Goal: Task Accomplishment & Management: Use online tool/utility

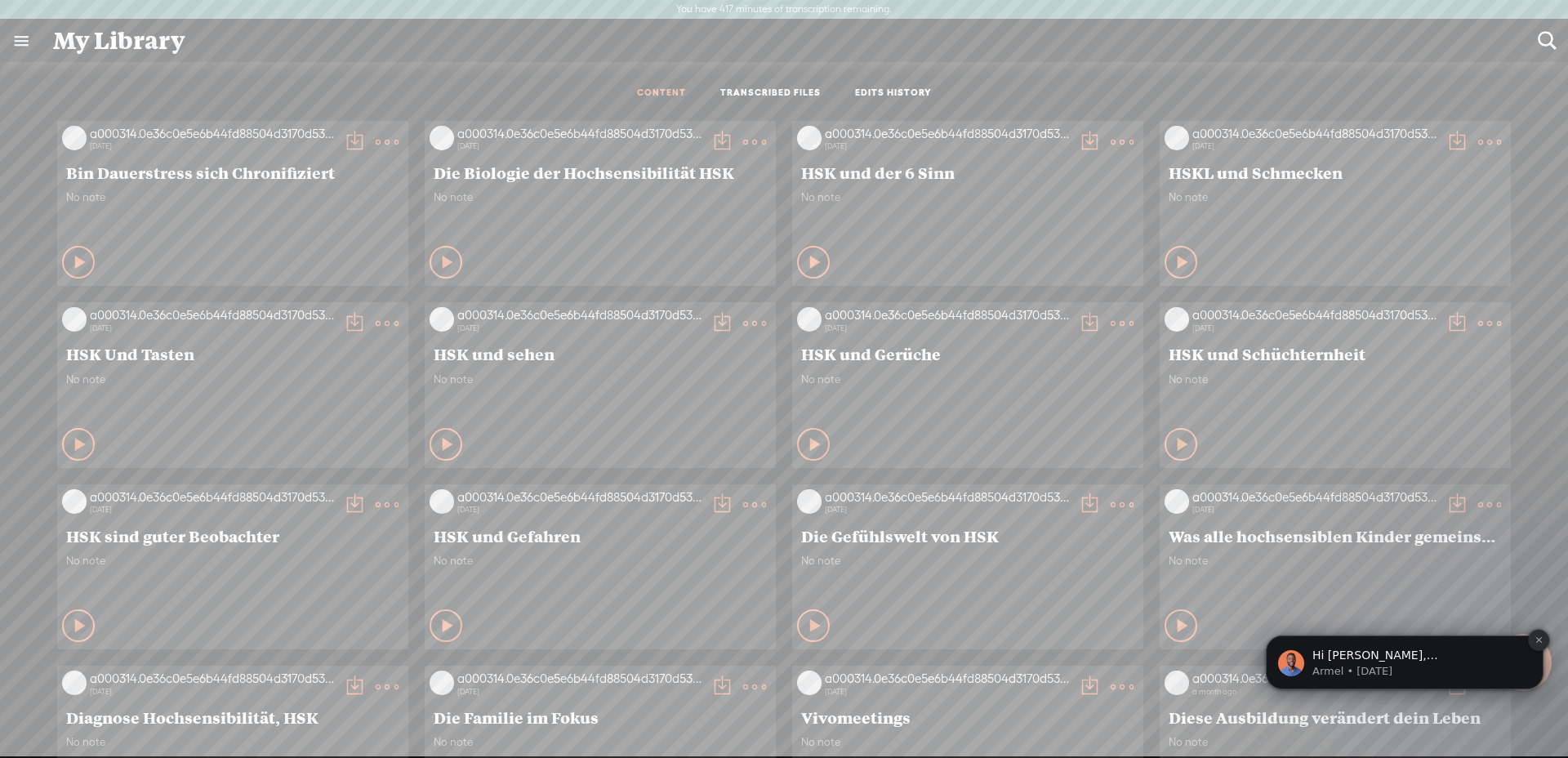
click at [1537, 640] on icon "Dismiss notification" at bounding box center [1538, 639] width 9 height 9
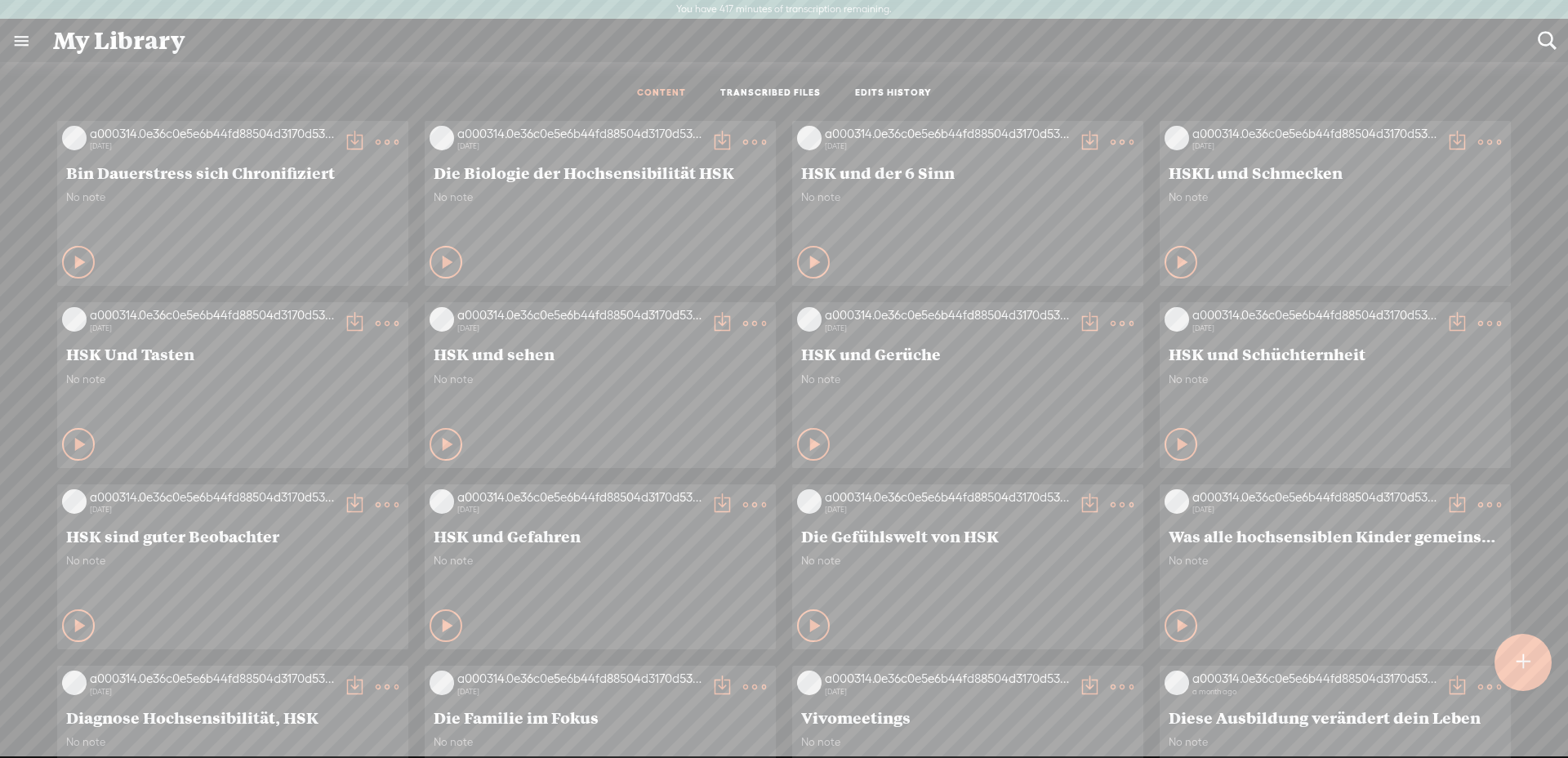
click at [1535, 654] on div at bounding box center [1522, 662] width 58 height 58
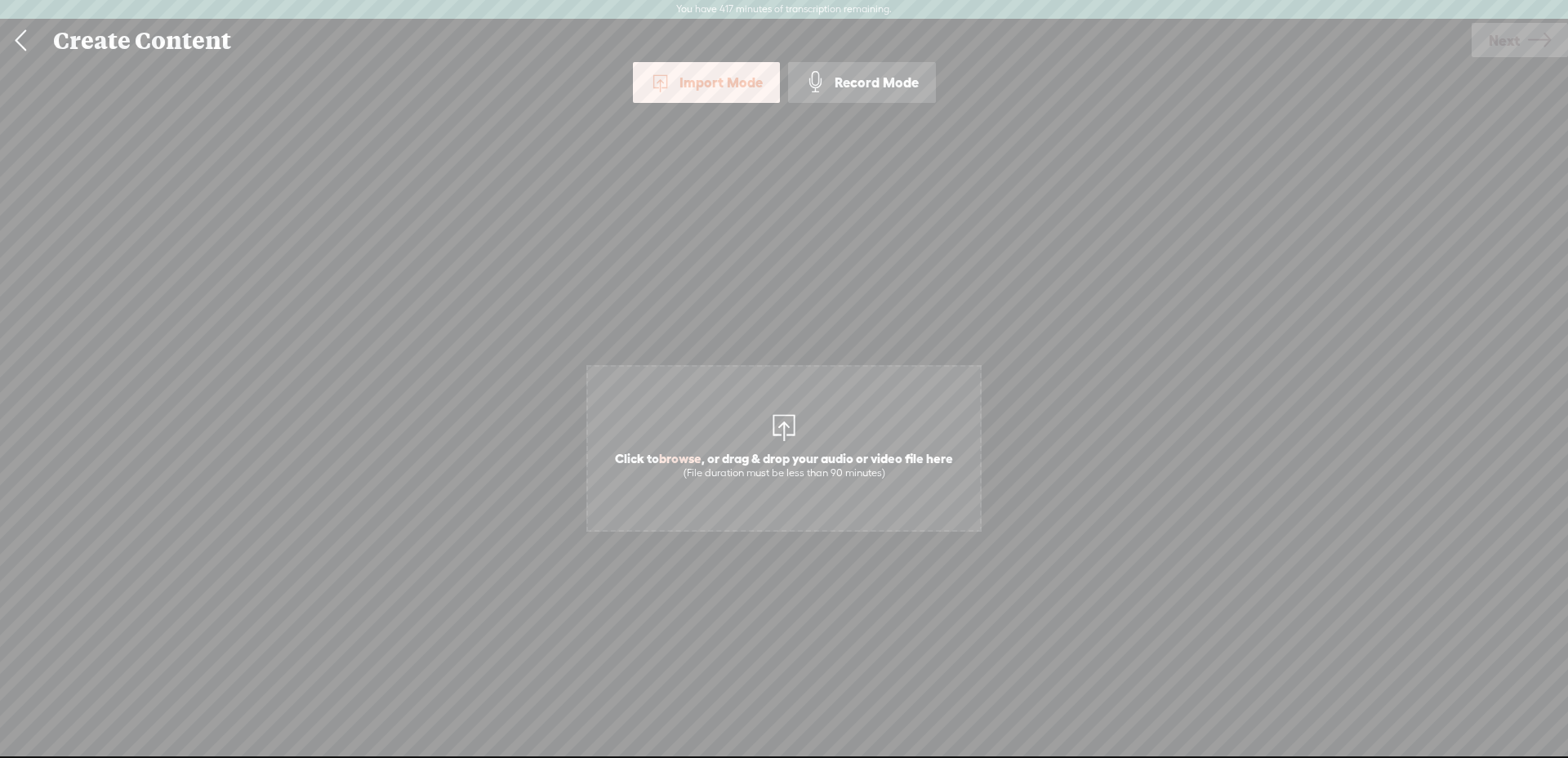
click at [794, 412] on div at bounding box center [784, 425] width 33 height 33
click at [1514, 42] on span "Next" at bounding box center [1503, 41] width 31 height 42
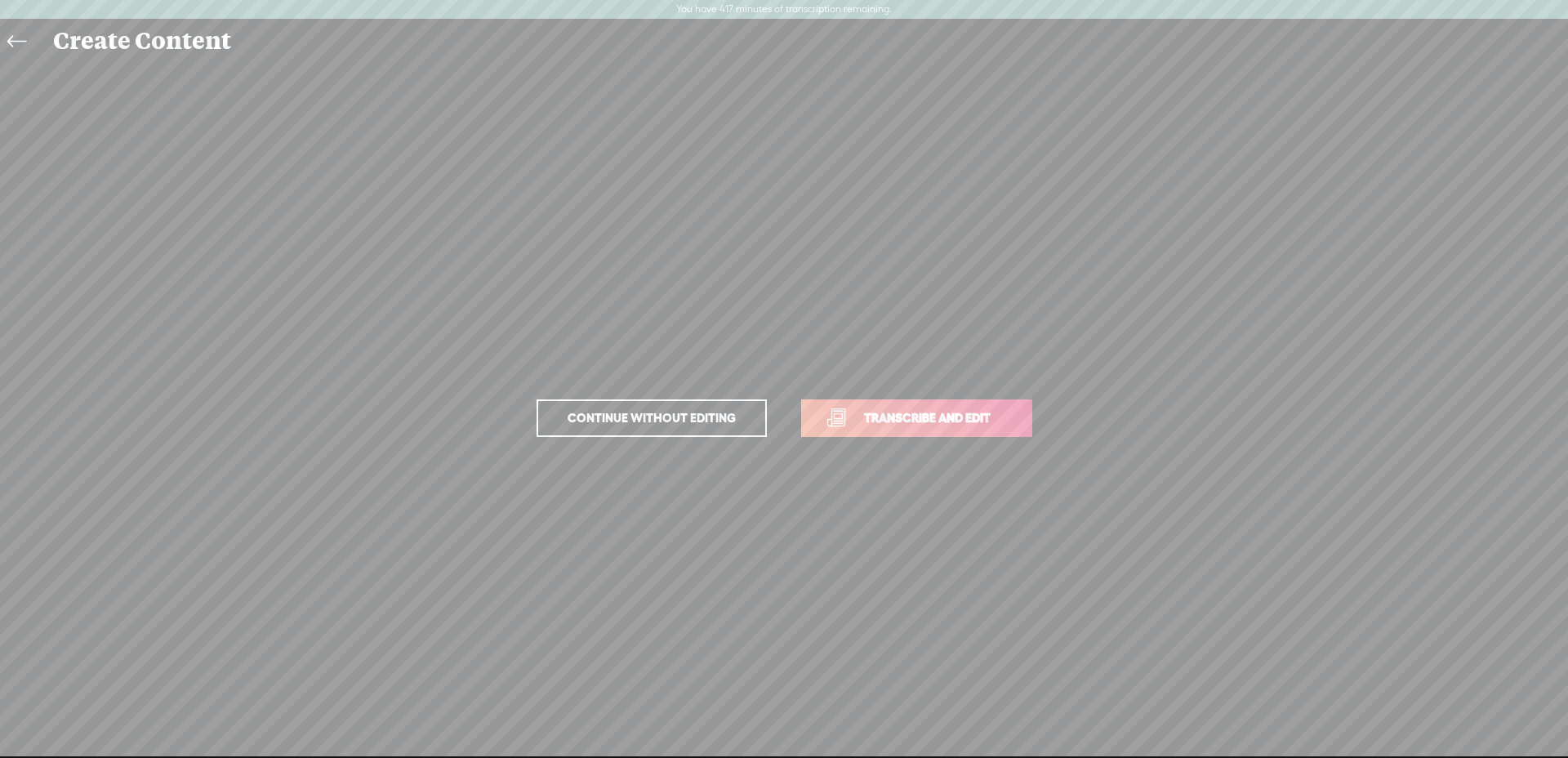
click at [895, 419] on span "Transcribe and edit" at bounding box center [926, 417] width 160 height 19
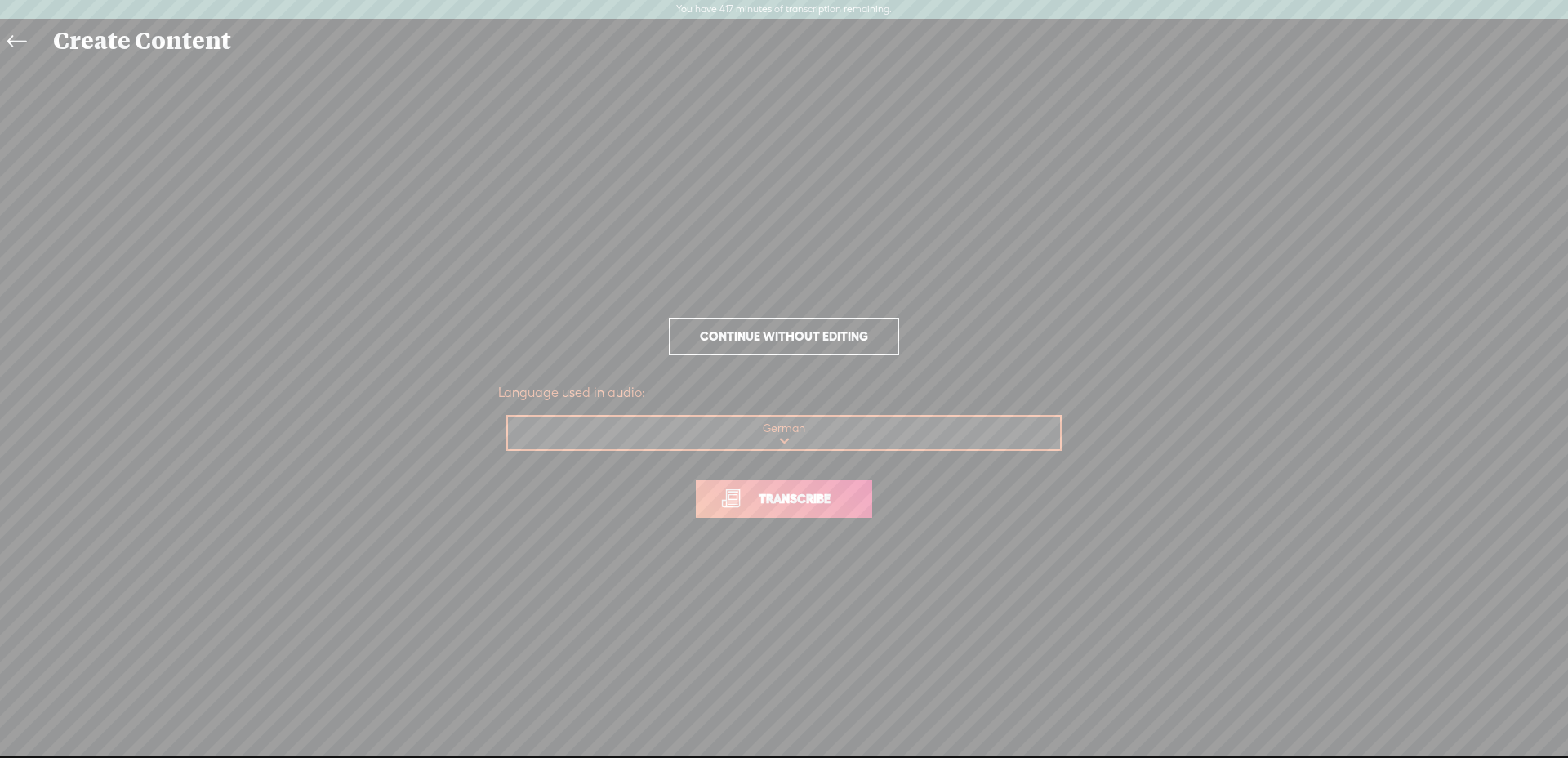
click at [779, 496] on span "Transcribe" at bounding box center [794, 498] width 107 height 19
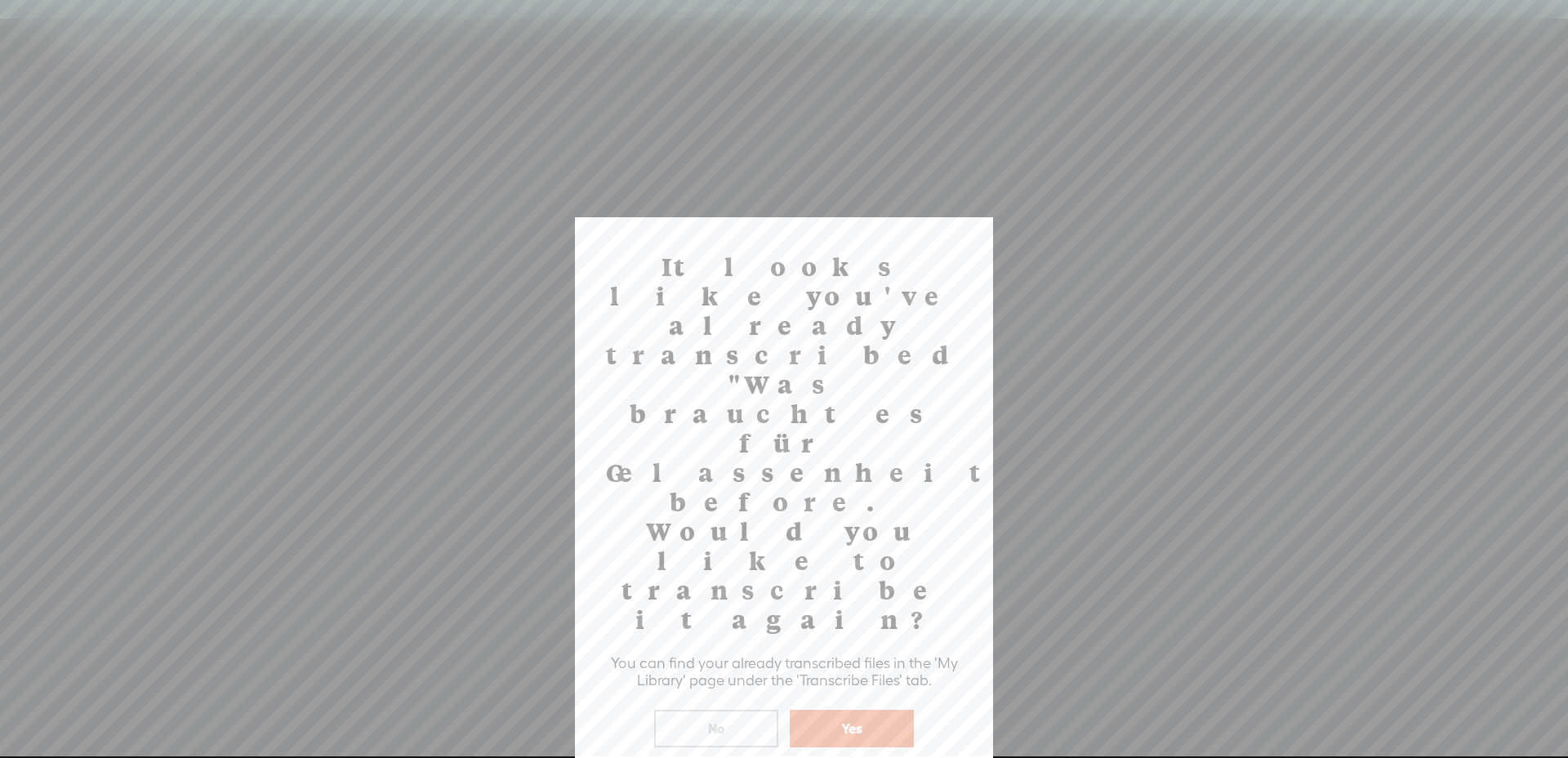
click at [872, 709] on button "Yes" at bounding box center [852, 728] width 125 height 38
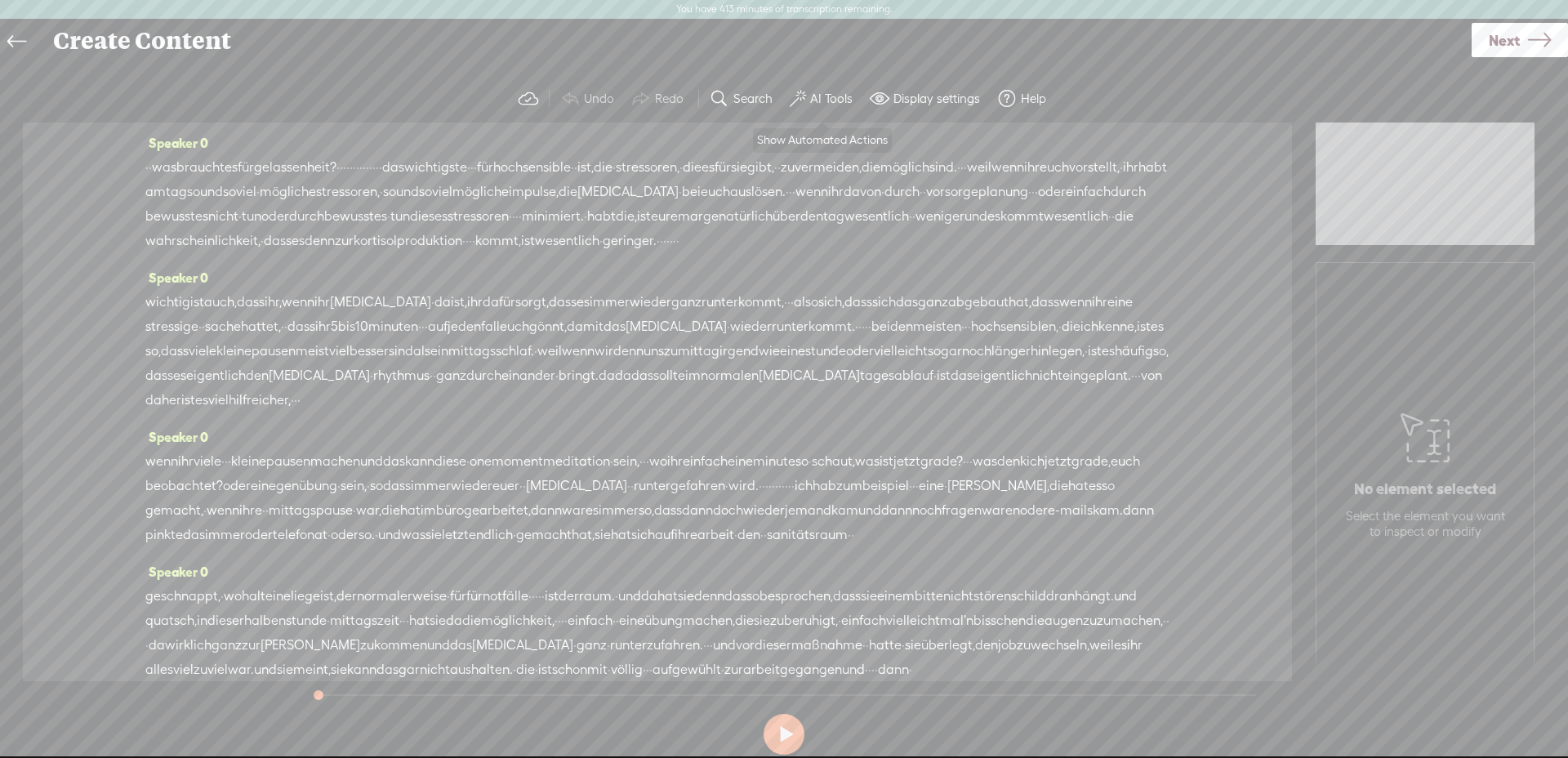
click at [843, 87] on button "AI Tools" at bounding box center [823, 99] width 80 height 33
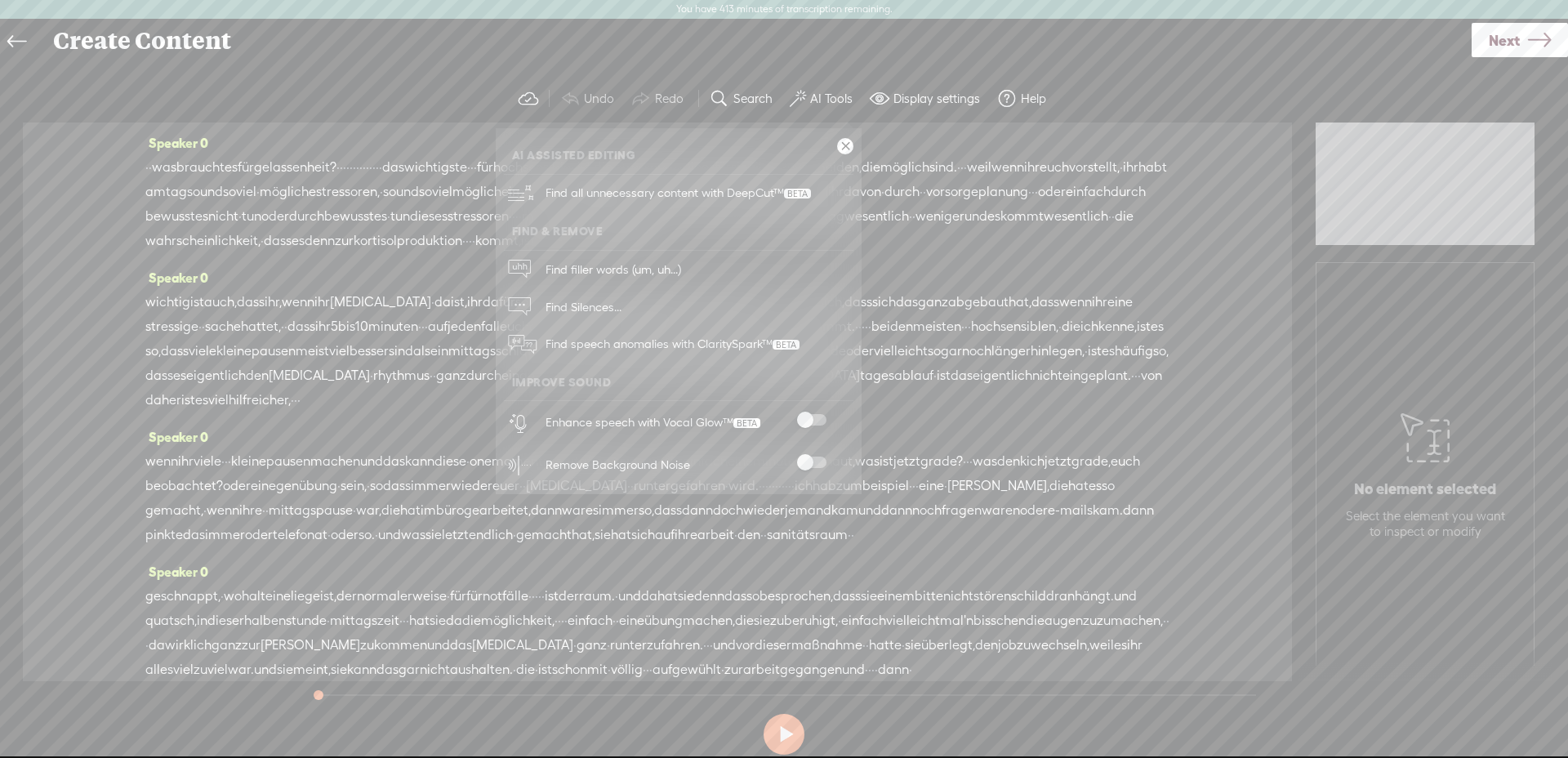
drag, startPoint x: 814, startPoint y: 456, endPoint x: 813, endPoint y: 409, distance: 47.0
click at [814, 456] on span at bounding box center [812, 461] width 30 height 11
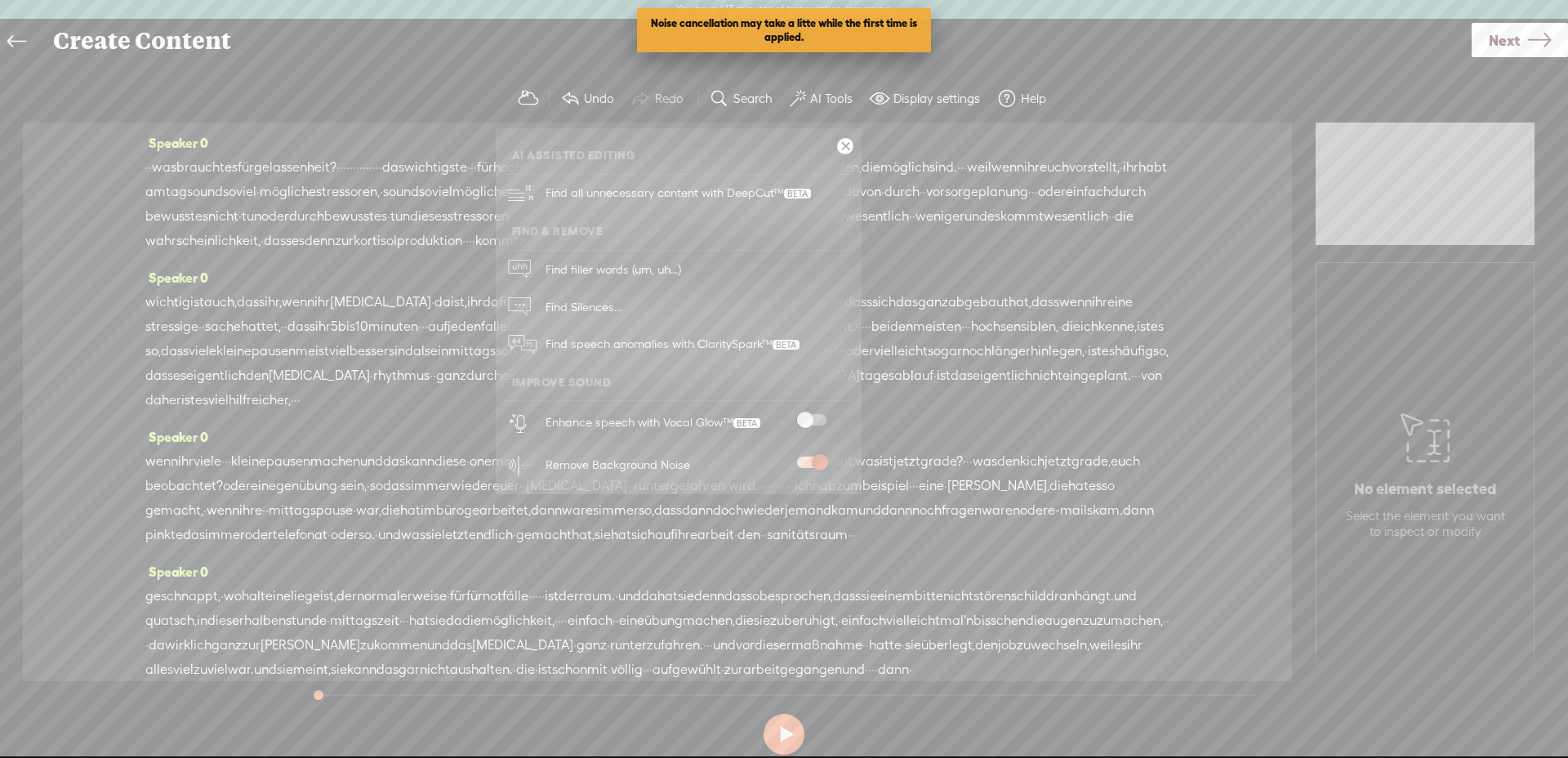
click at [812, 415] on span at bounding box center [812, 419] width 30 height 11
click at [573, 300] on span "Find Silences..." at bounding box center [584, 306] width 88 height 37
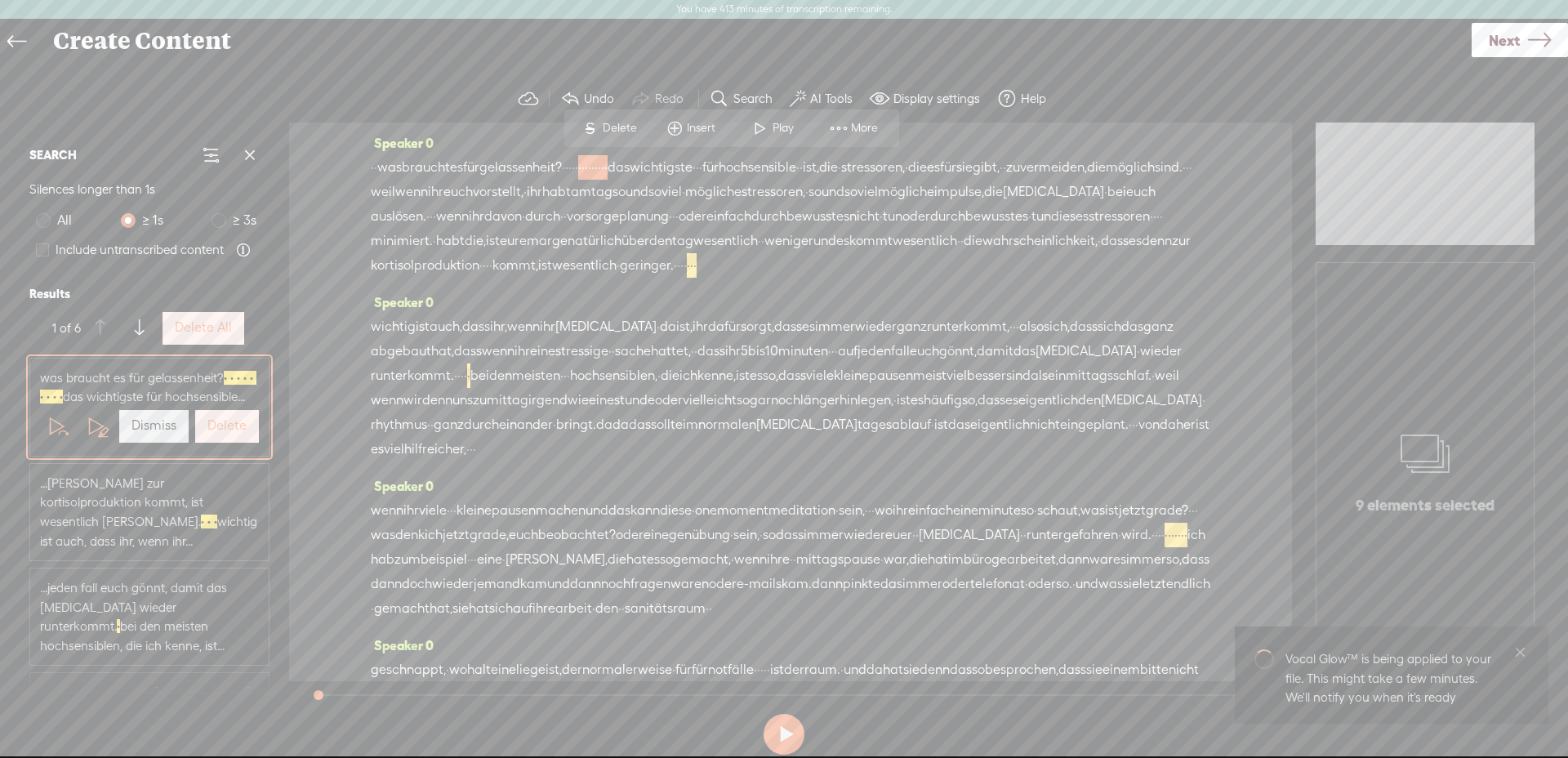
click at [219, 329] on label "Delete All" at bounding box center [202, 328] width 57 height 17
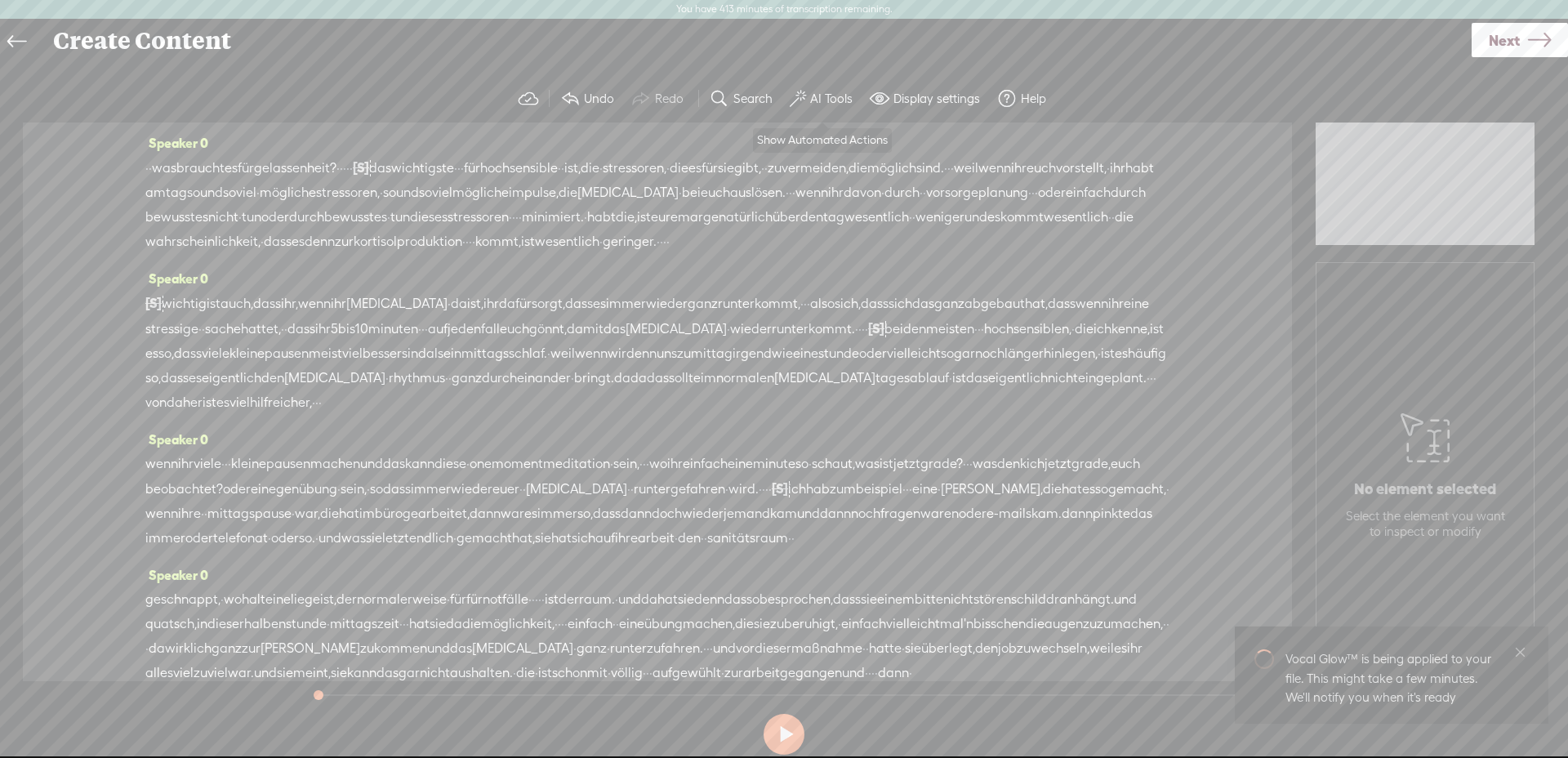
click at [827, 93] on label "AI Tools" at bounding box center [831, 99] width 43 height 16
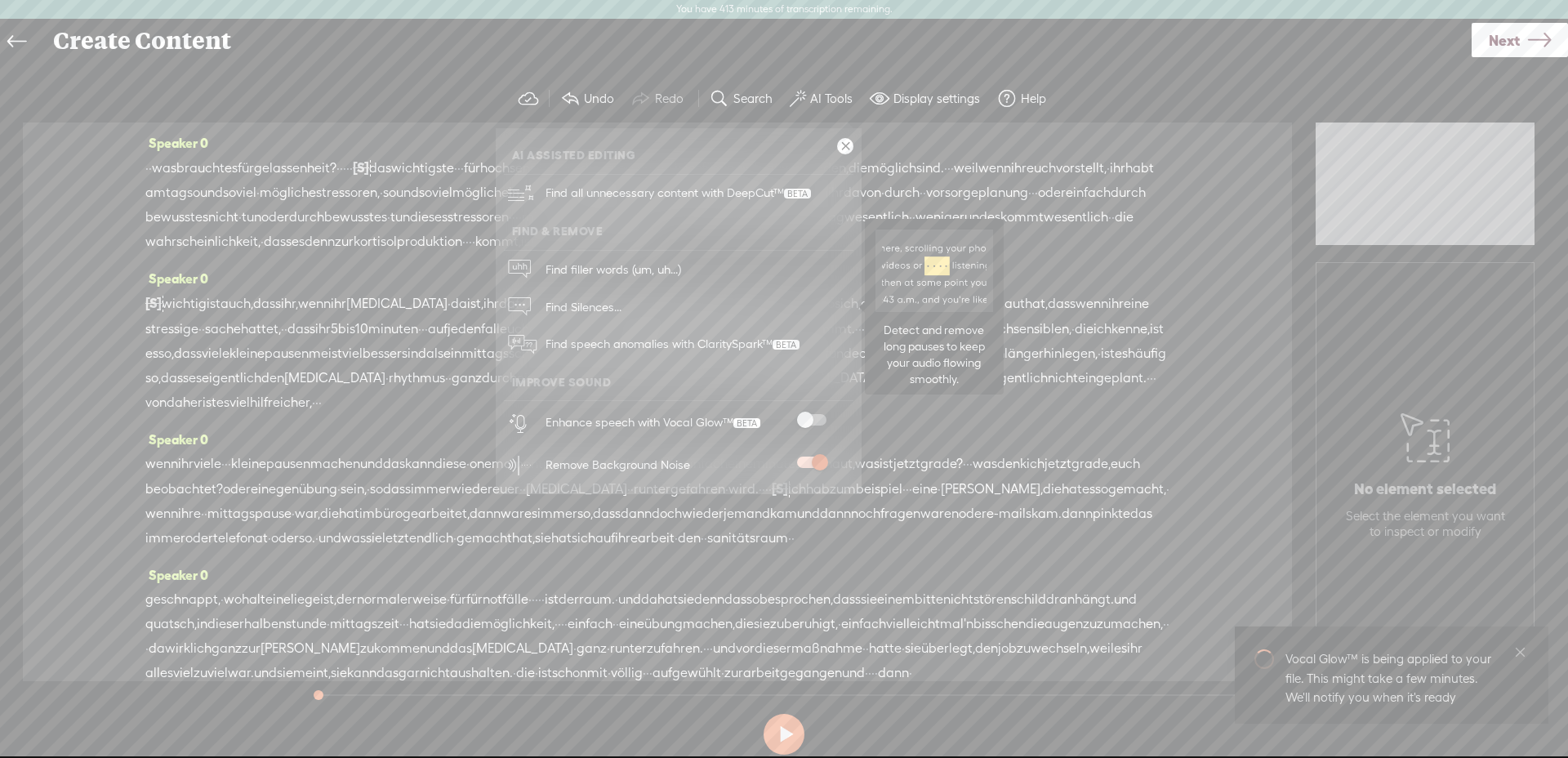
click at [624, 307] on link "Find Silences..." at bounding box center [678, 307] width 350 height 38
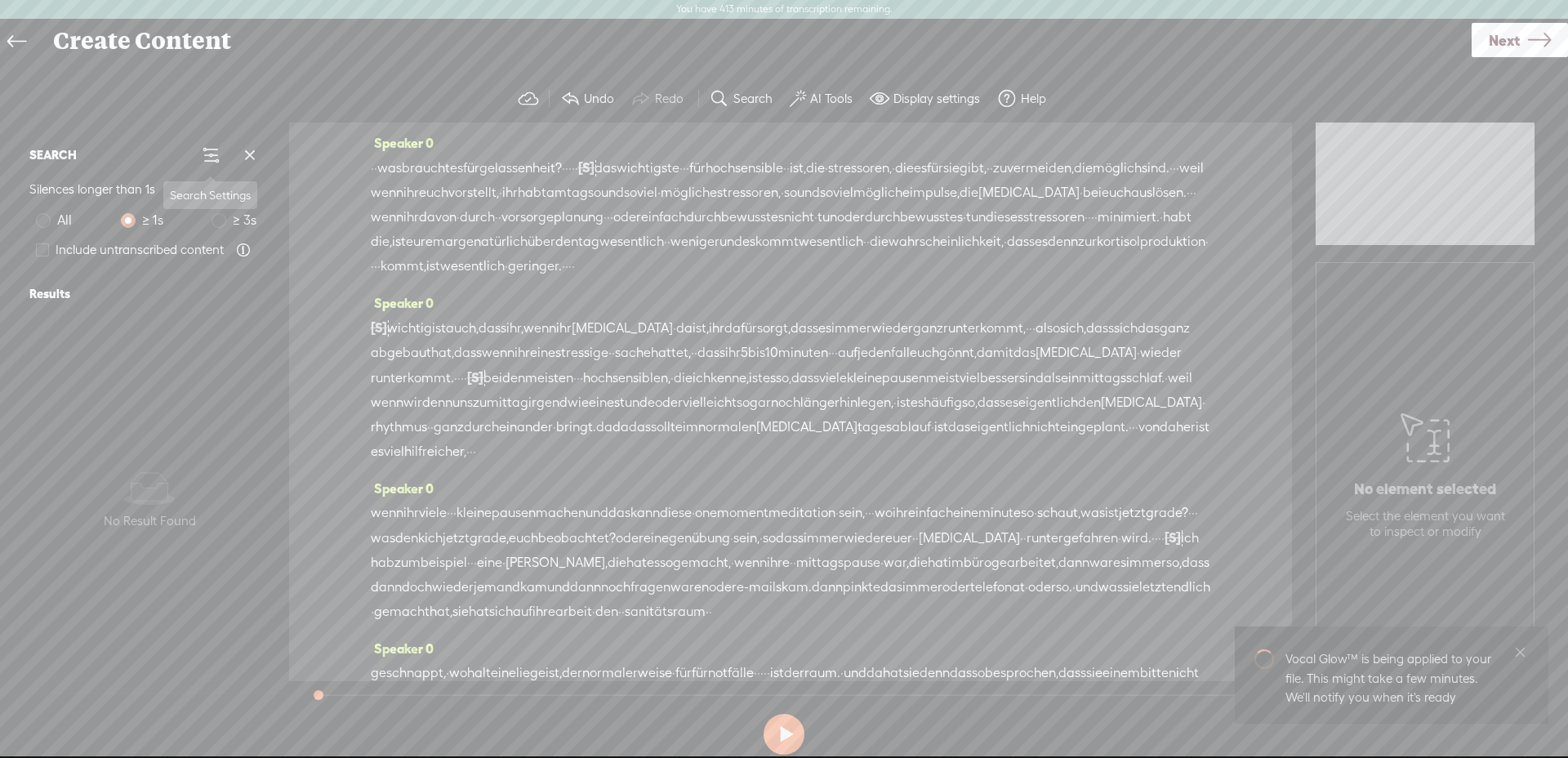
click at [212, 150] on span at bounding box center [211, 155] width 20 height 20
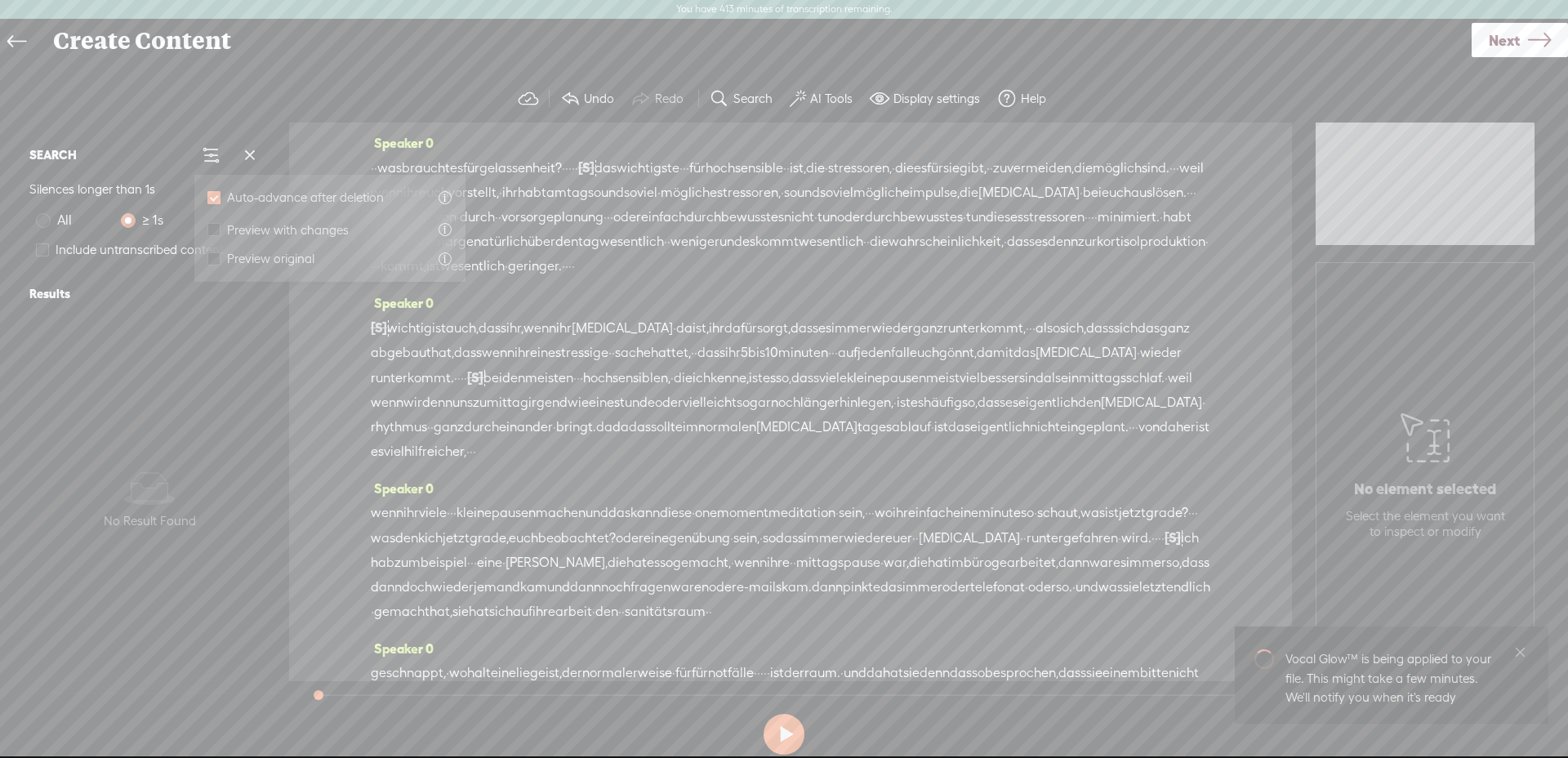
click at [141, 120] on section "Undo Redo Search Remove Background Noise AI Tools Configure Magic Sound Enhance…" at bounding box center [783, 99] width 1535 height 48
